Goal: Browse casually: Explore the website without a specific task or goal

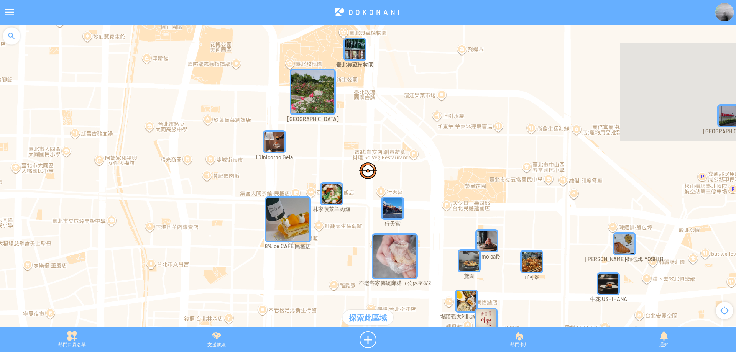
click at [6, 37] on div at bounding box center [11, 36] width 23 height 23
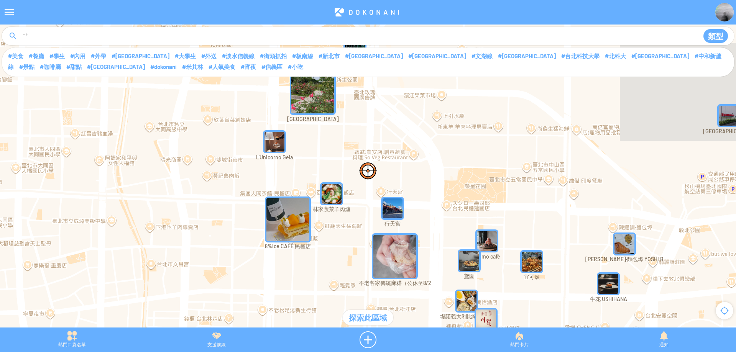
click at [74, 35] on input at bounding box center [356, 36] width 669 height 15
type input "****"
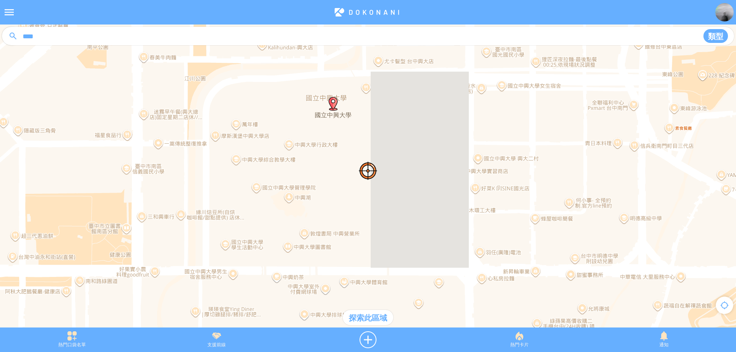
click at [374, 322] on div "探索此區域" at bounding box center [368, 317] width 51 height 15
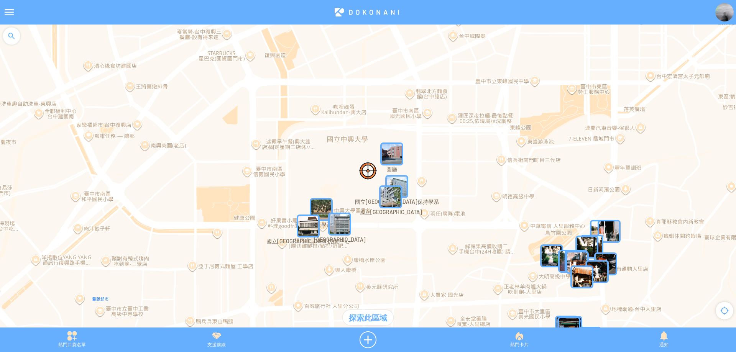
click at [390, 197] on img "MYo8wQNkUX9MapIcon" at bounding box center [390, 196] width 23 height 23
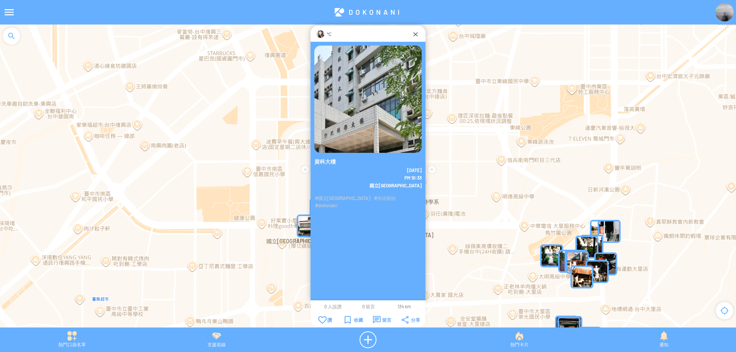
click at [321, 34] on img at bounding box center [320, 34] width 8 height 8
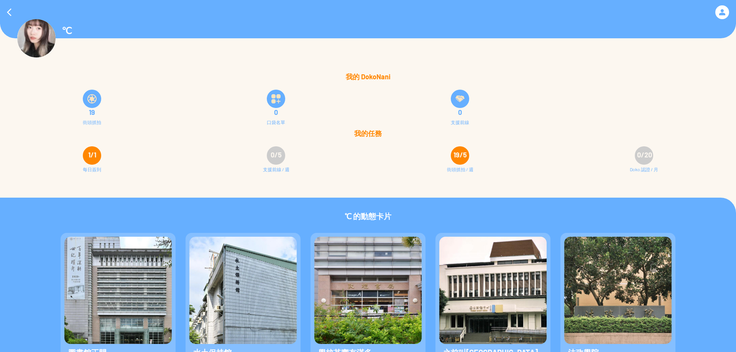
click at [92, 97] on img at bounding box center [91, 98] width 9 height 9
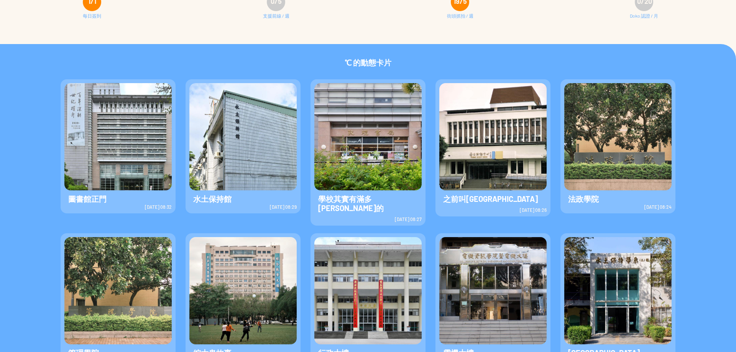
scroll to position [168, 0]
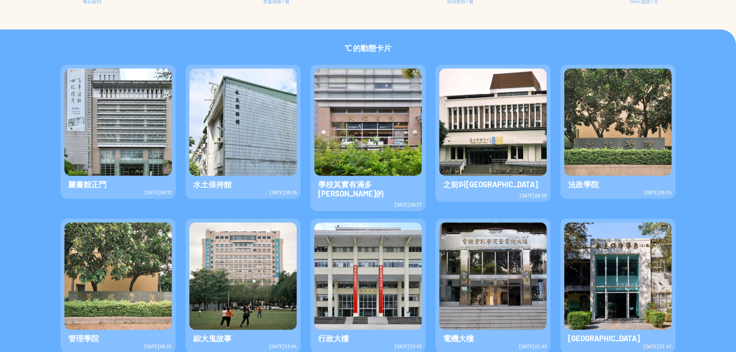
click at [333, 152] on img at bounding box center [367, 122] width 107 height 107
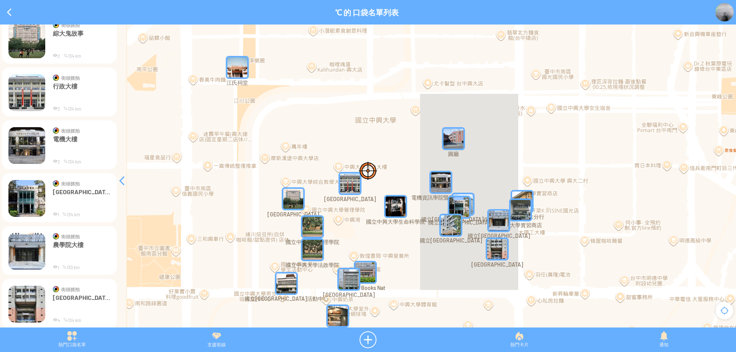
scroll to position [368, 0]
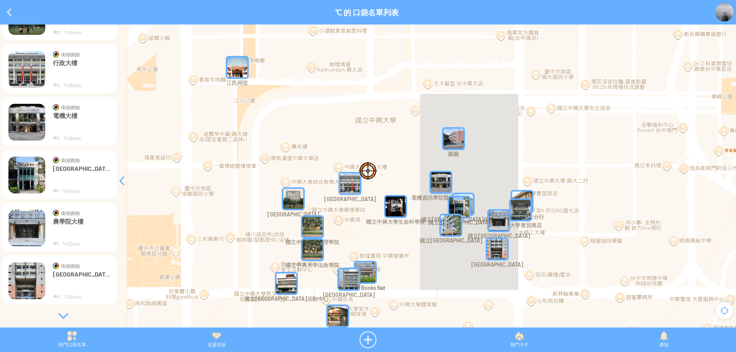
click at [64, 315] on div at bounding box center [63, 316] width 115 height 8
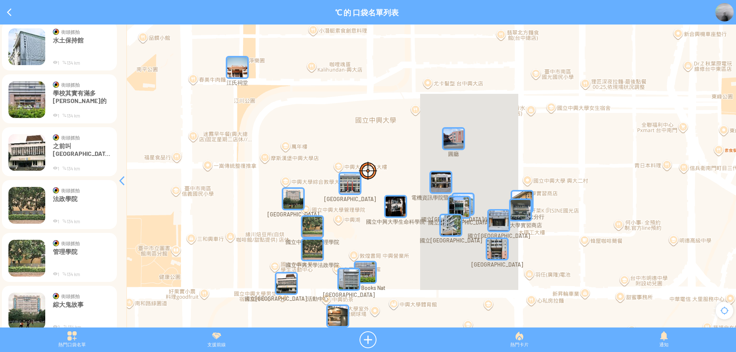
scroll to position [0, 0]
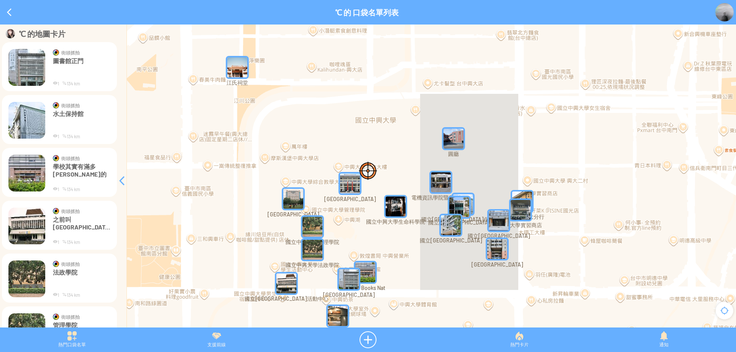
click at [63, 56] on p "街頭抓拍" at bounding box center [83, 53] width 44 height 8
click at [26, 63] on img at bounding box center [26, 67] width 37 height 37
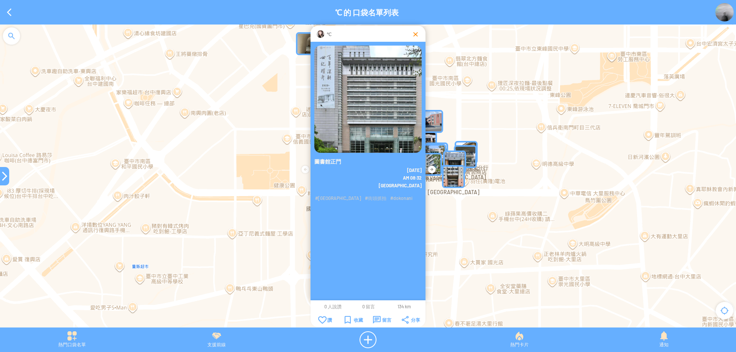
click at [413, 34] on div at bounding box center [415, 34] width 8 height 8
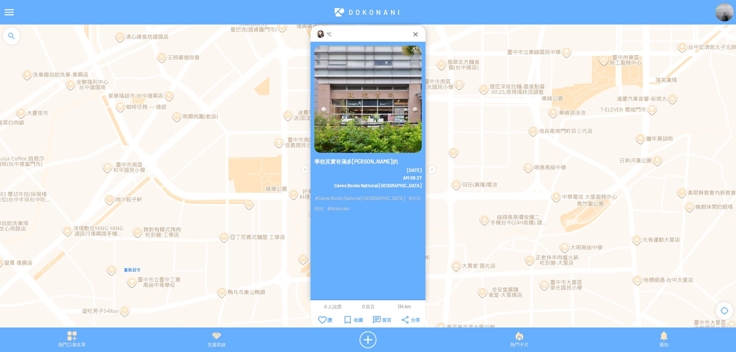
click at [364, 90] on img at bounding box center [367, 99] width 107 height 107
